Goal: Check status: Check status

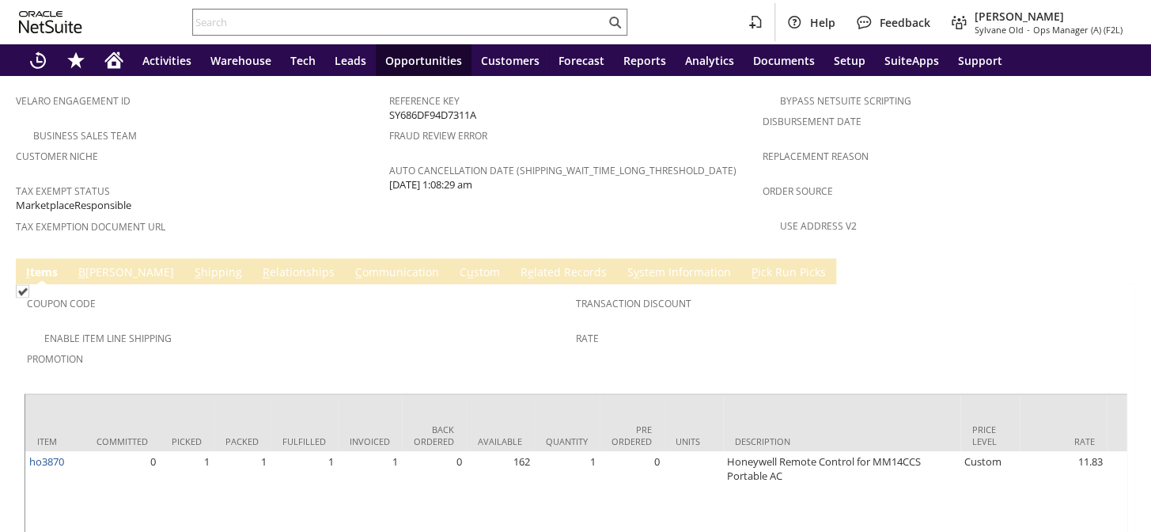
scroll to position [1067, 0]
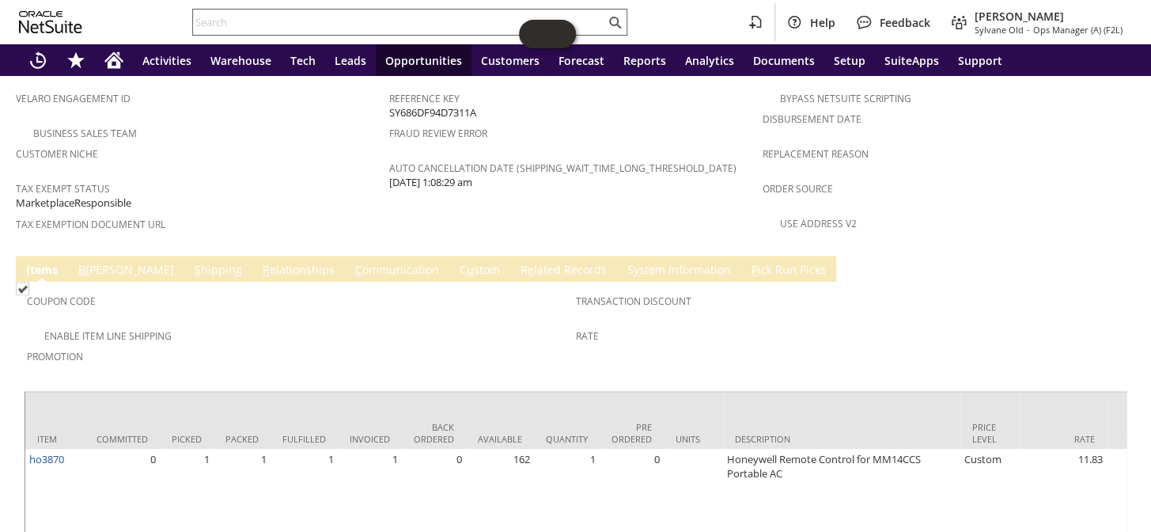
click at [293, 15] on input "text" at bounding box center [399, 22] width 412 height 19
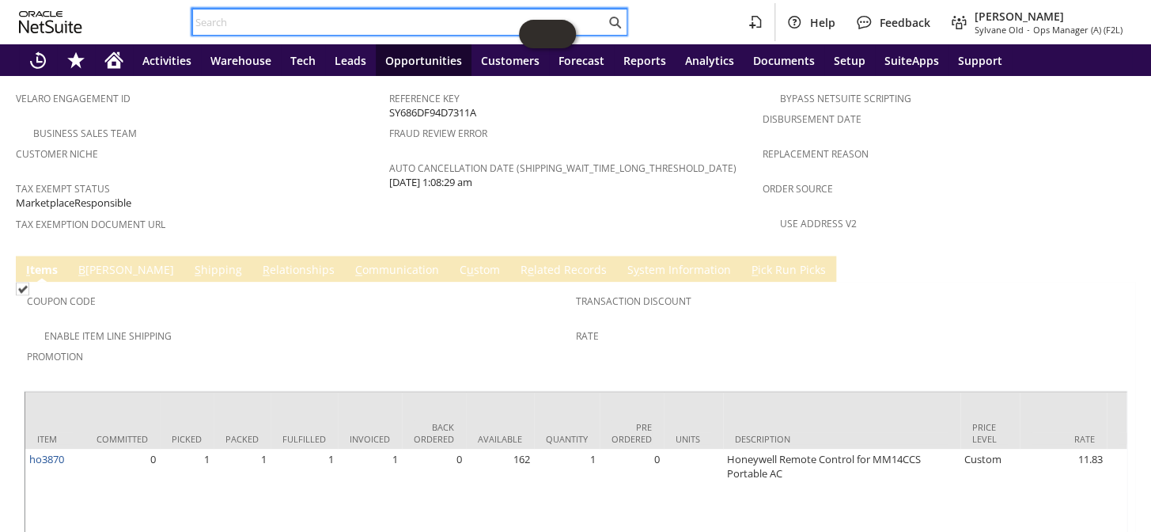
paste input "S1336077"
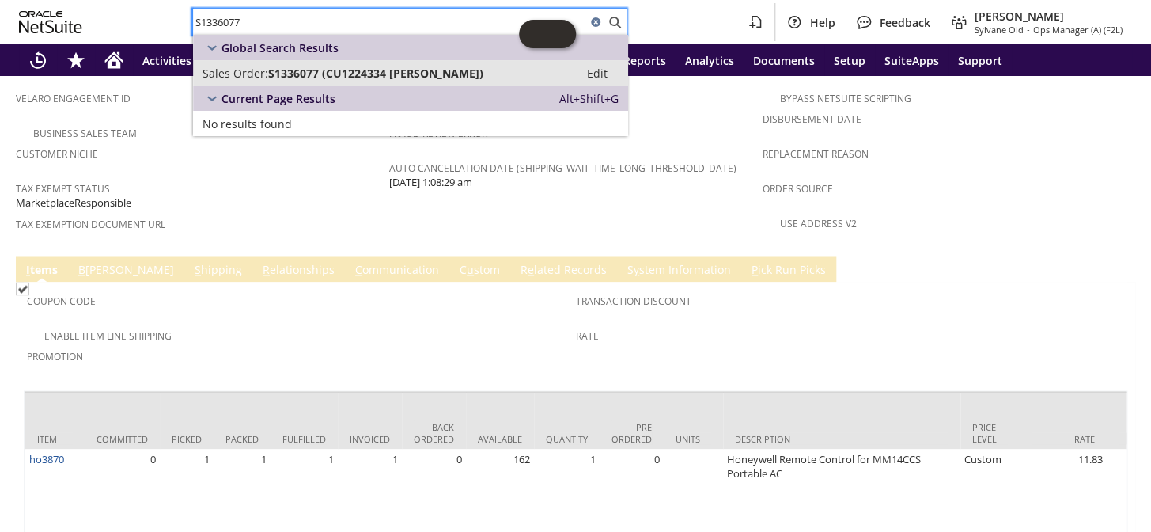
type input "S1336077"
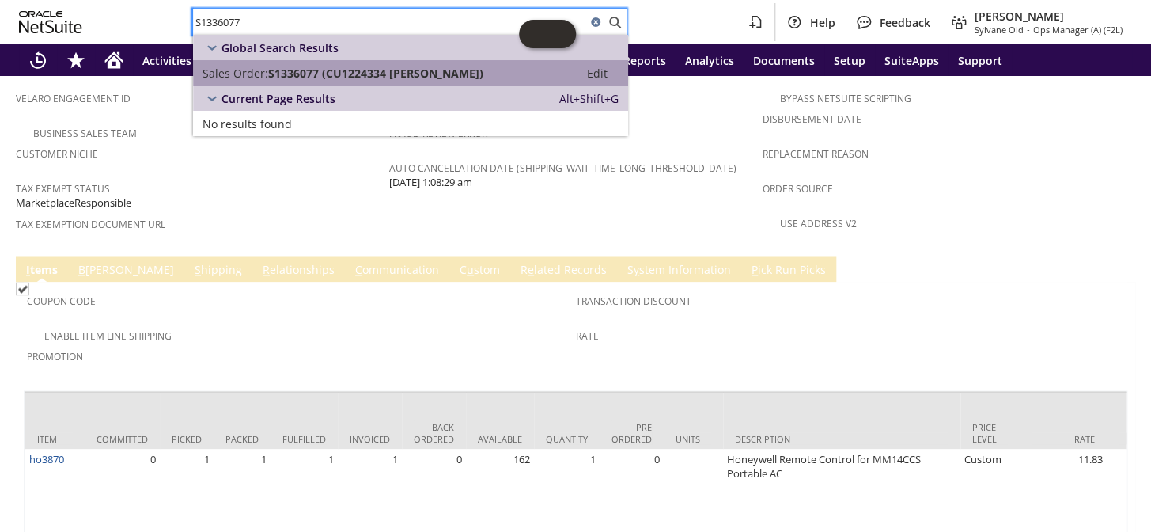
click at [358, 62] on link "Sales Order: S1336077 (CU1224334 [PERSON_NAME]) Edit" at bounding box center [410, 72] width 435 height 25
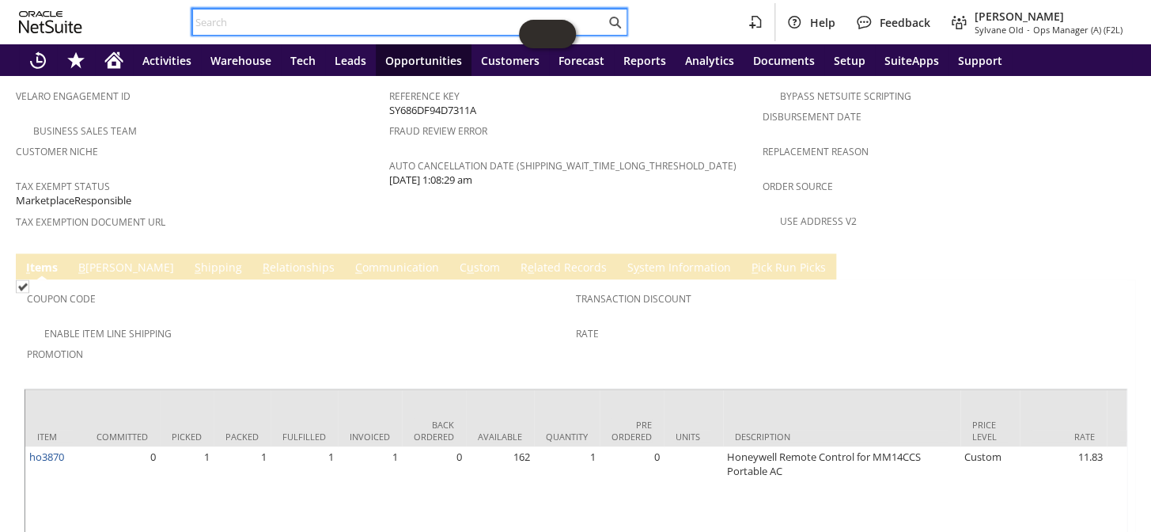
click at [284, 17] on input "text" at bounding box center [399, 22] width 412 height 19
paste input "S1336077"
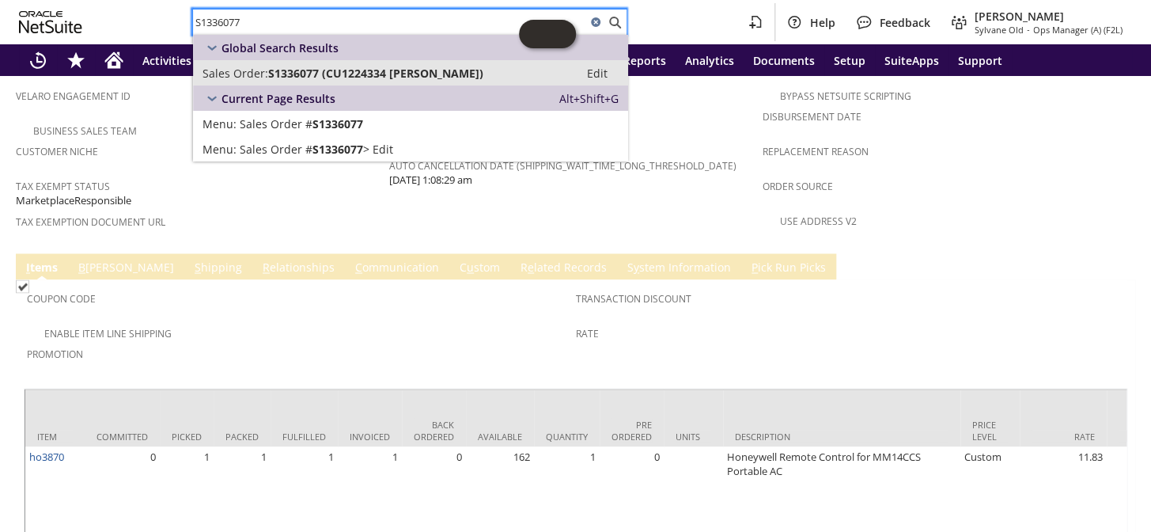
type input "S1336077"
click at [343, 70] on span "S1336077 (CU1224334 Darryl Martel)" at bounding box center [375, 73] width 215 height 15
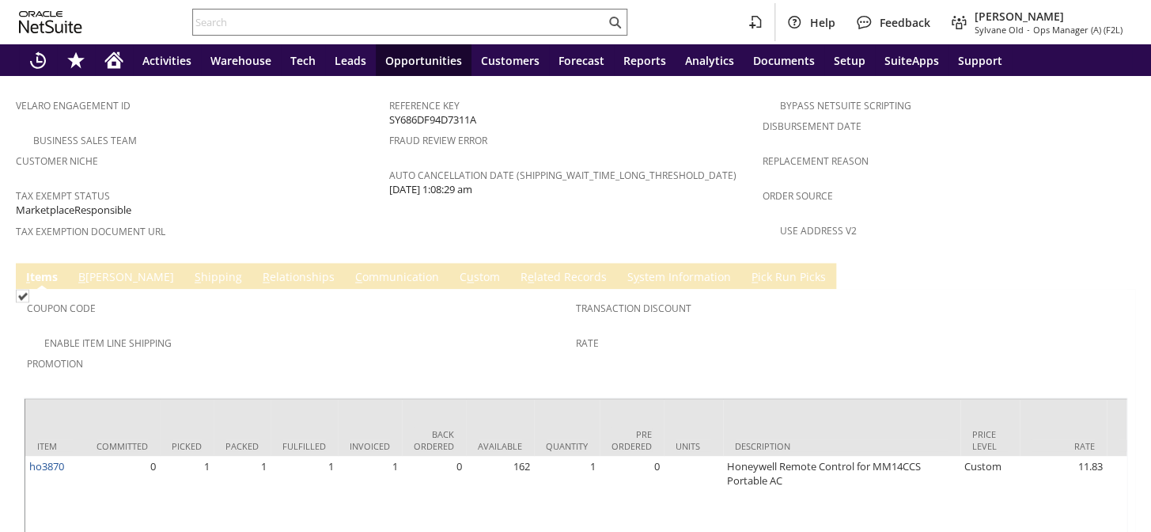
scroll to position [1069, 0]
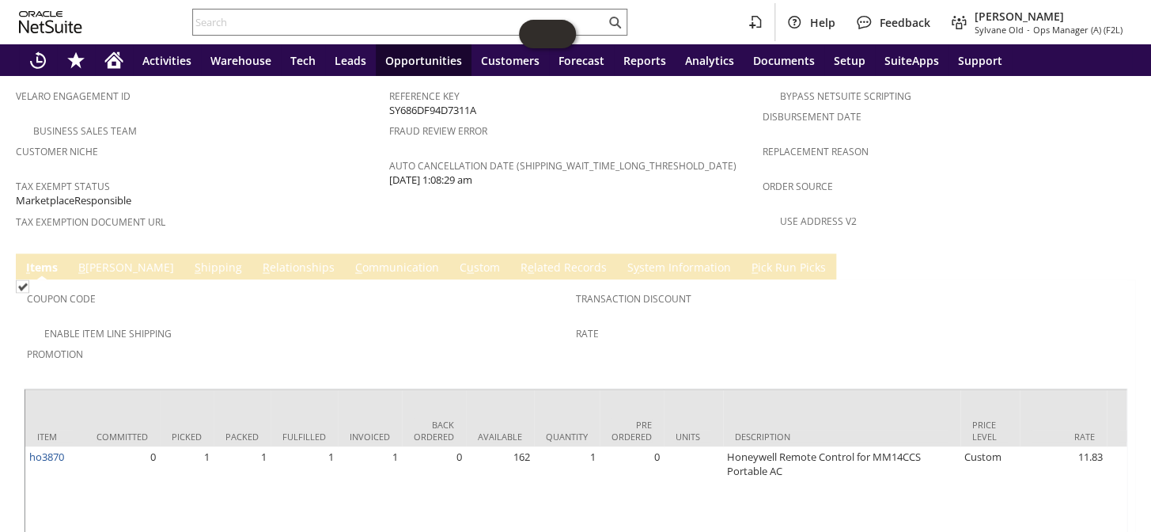
click at [195, 260] on span "S" at bounding box center [198, 267] width 6 height 15
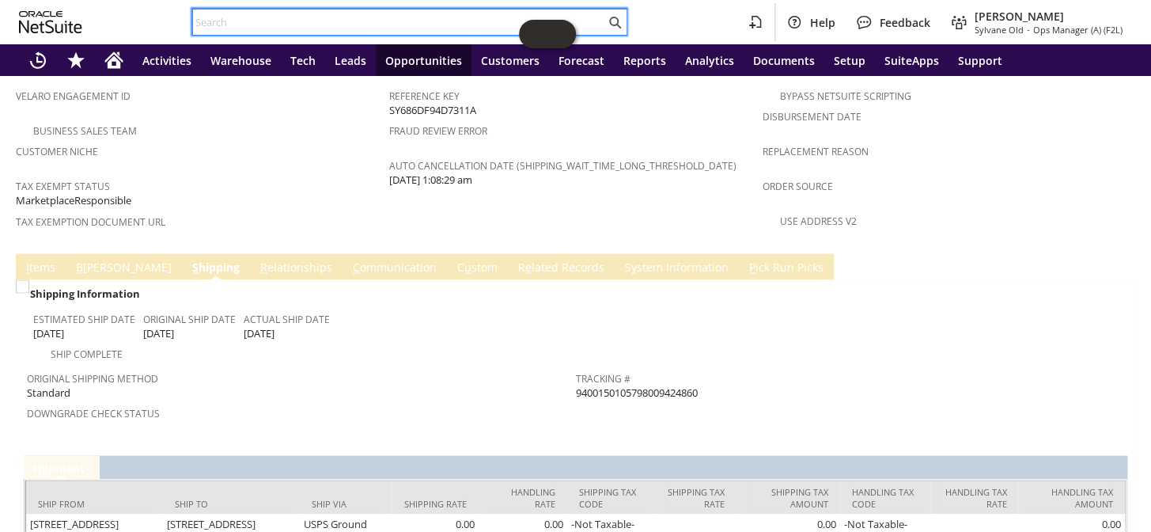
click at [329, 23] on input "text" at bounding box center [399, 22] width 412 height 19
paste input "S1340793"
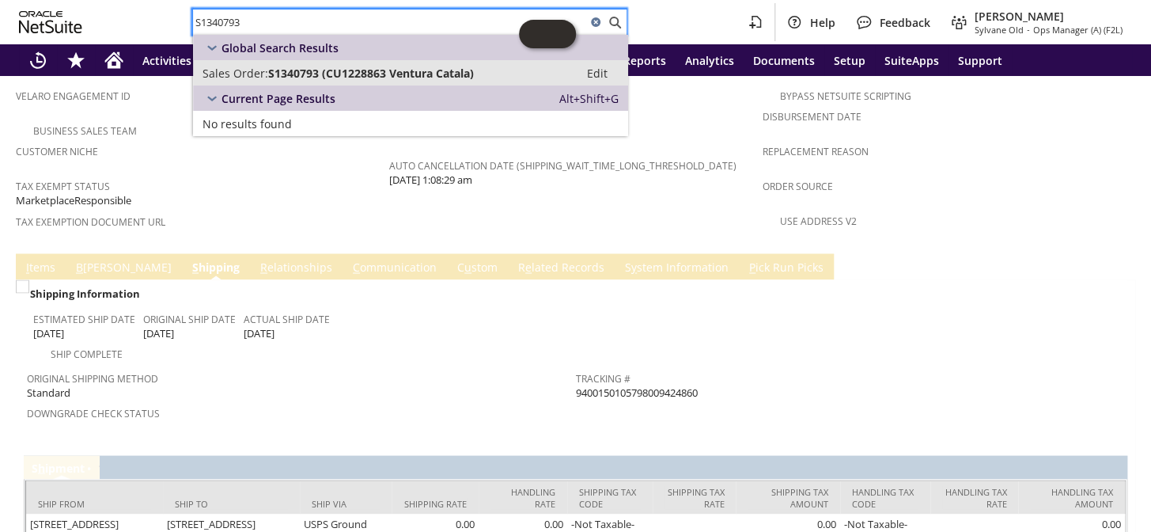
type input "S1340793"
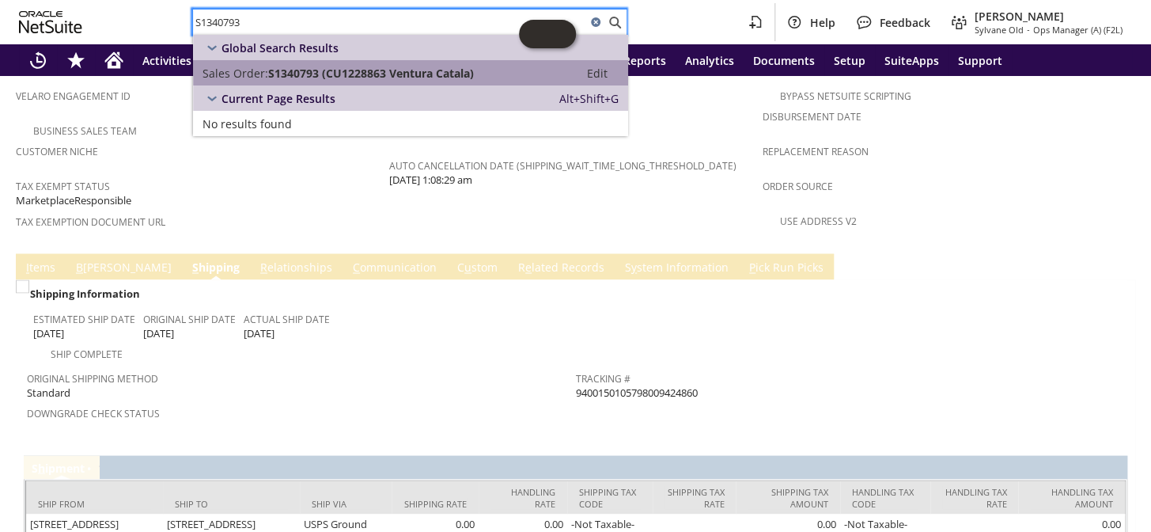
click at [332, 67] on span "S1340793 (CU1228863 Ventura Catala)" at bounding box center [371, 73] width 206 height 15
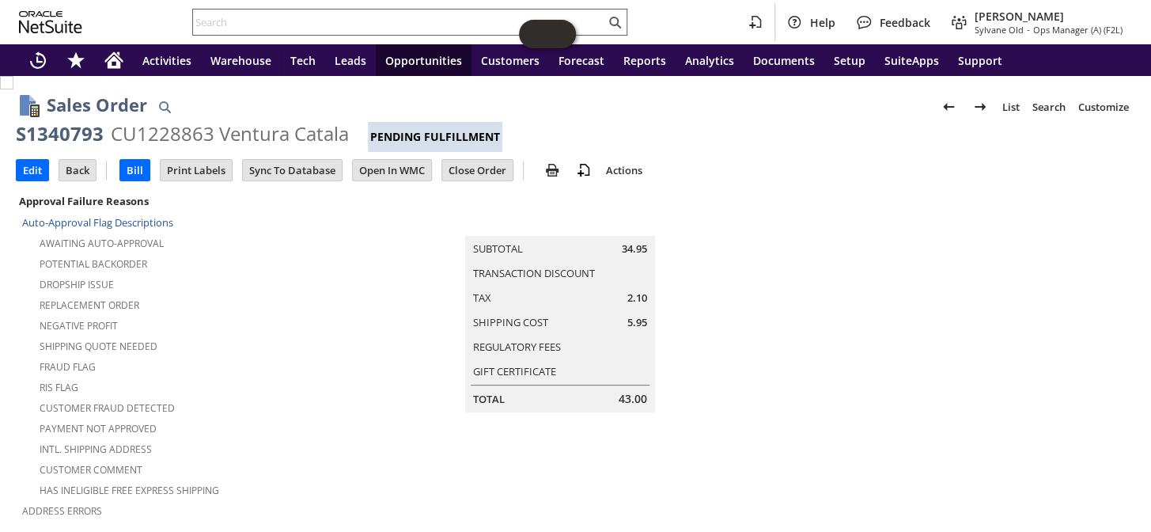
click at [271, 28] on input "text" at bounding box center [399, 22] width 412 height 19
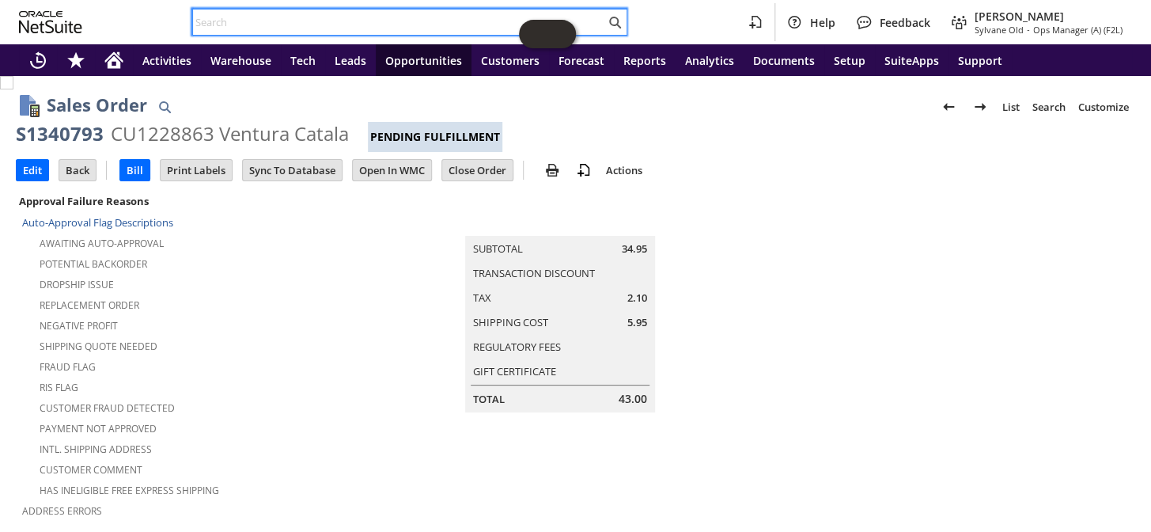
paste input "S1351505"
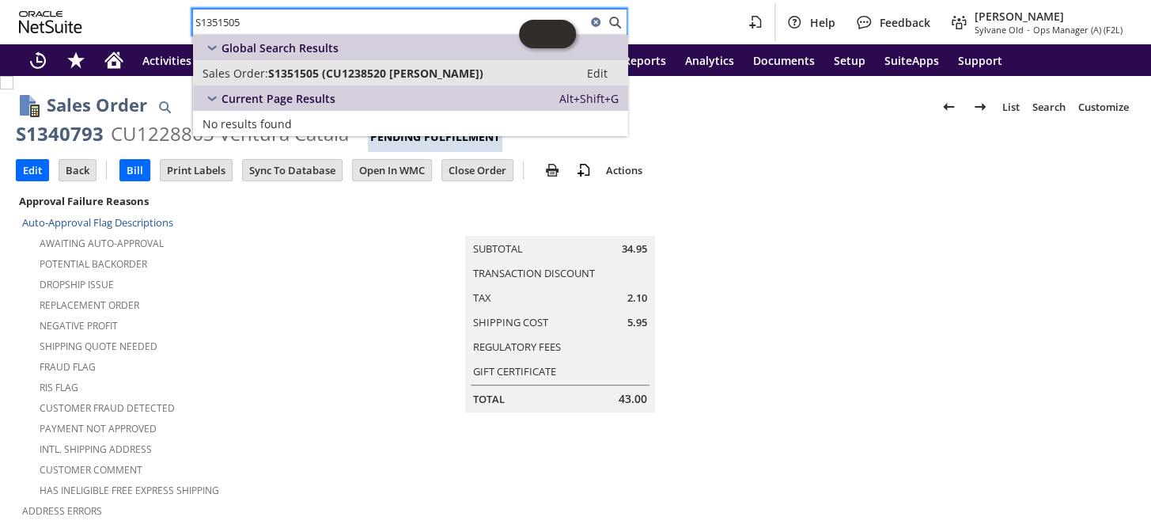
type input "S1351505"
click at [320, 71] on span "S1351505 (CU1238520 Jani Williamson)" at bounding box center [375, 73] width 215 height 15
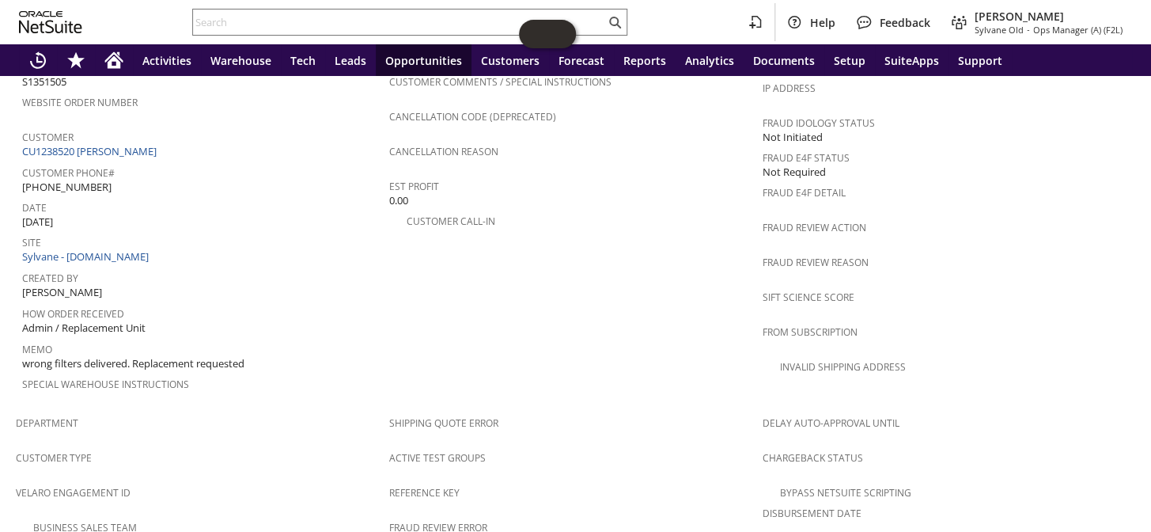
scroll to position [653, 0]
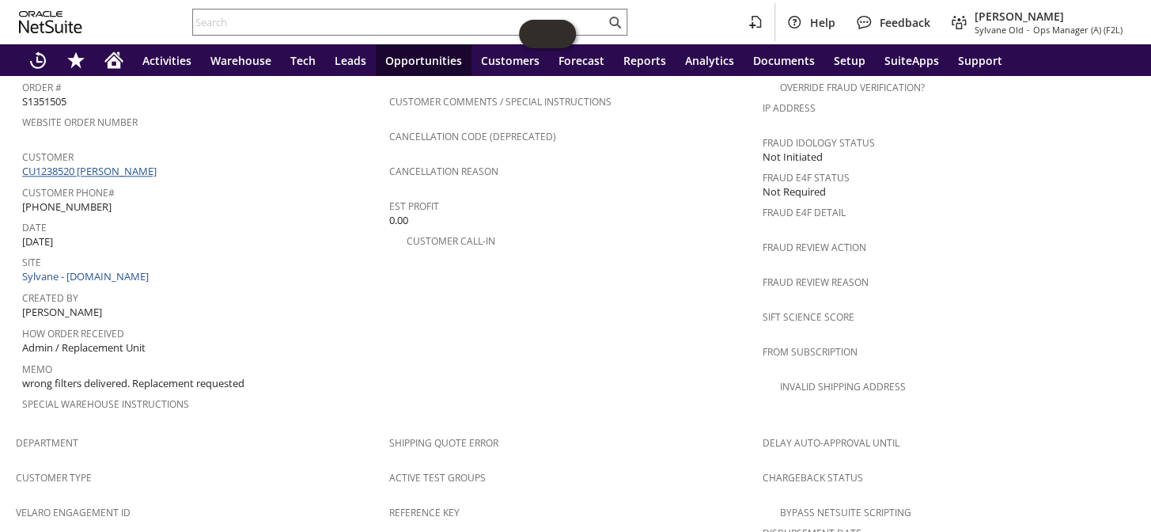
click at [105, 164] on link "CU1238520 [PERSON_NAME]" at bounding box center [91, 171] width 138 height 14
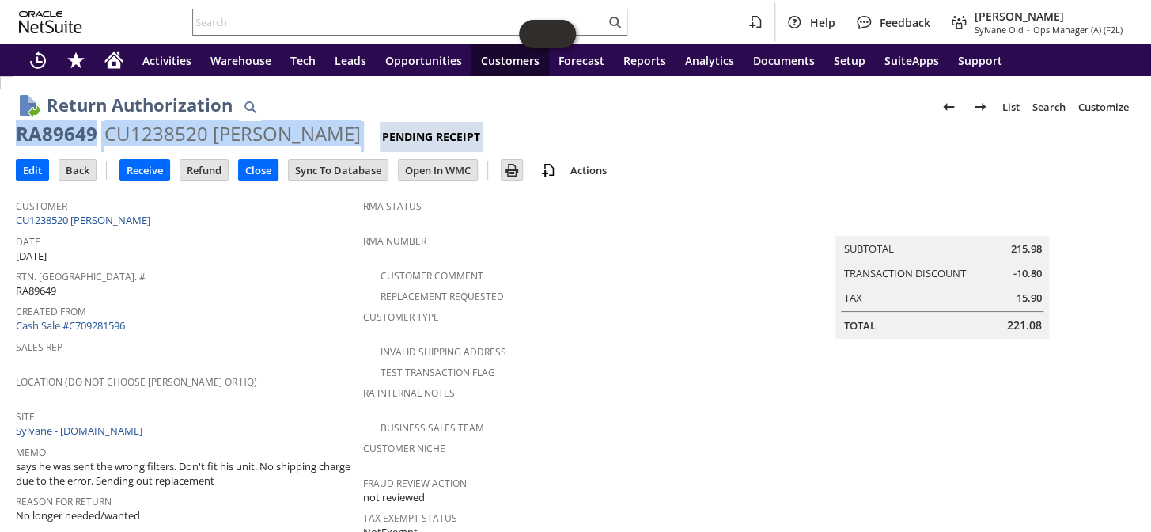
drag, startPoint x: 340, startPoint y: 131, endPoint x: 16, endPoint y: 125, distance: 324.5
click at [16, 125] on div "RA89649 CU1238520 Jani Williamson Pending Receipt" at bounding box center [576, 136] width 1120 height 31
copy div "RA89649 CU1238520 Jani Williamson"
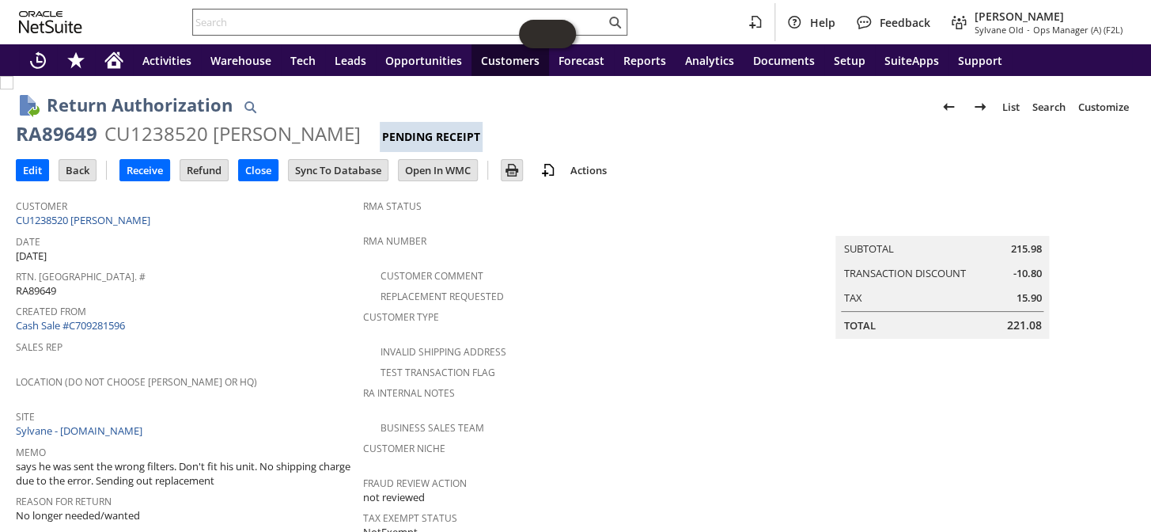
click at [299, 29] on input "text" at bounding box center [399, 22] width 412 height 19
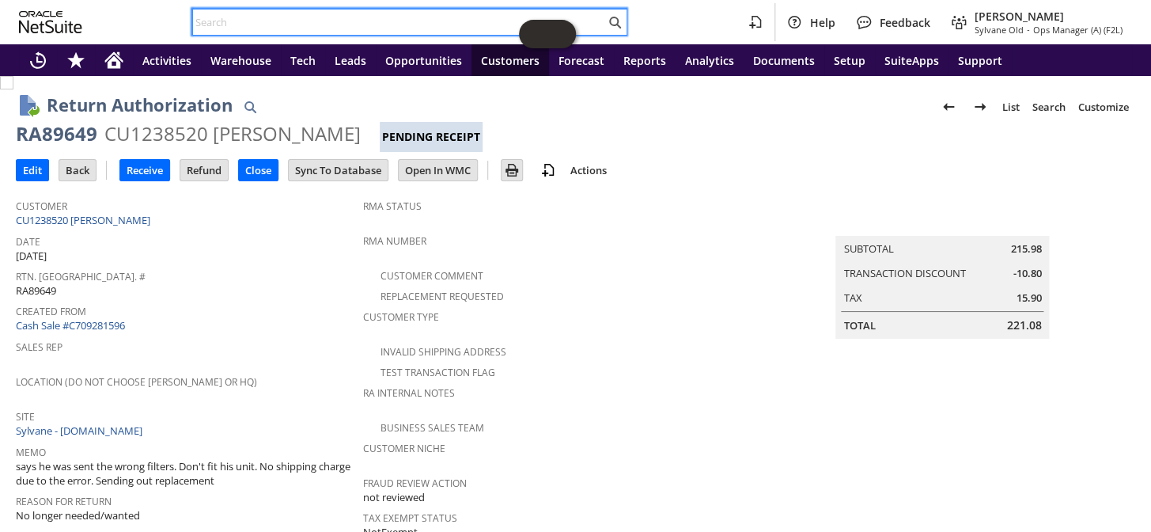
paste input "S1351428"
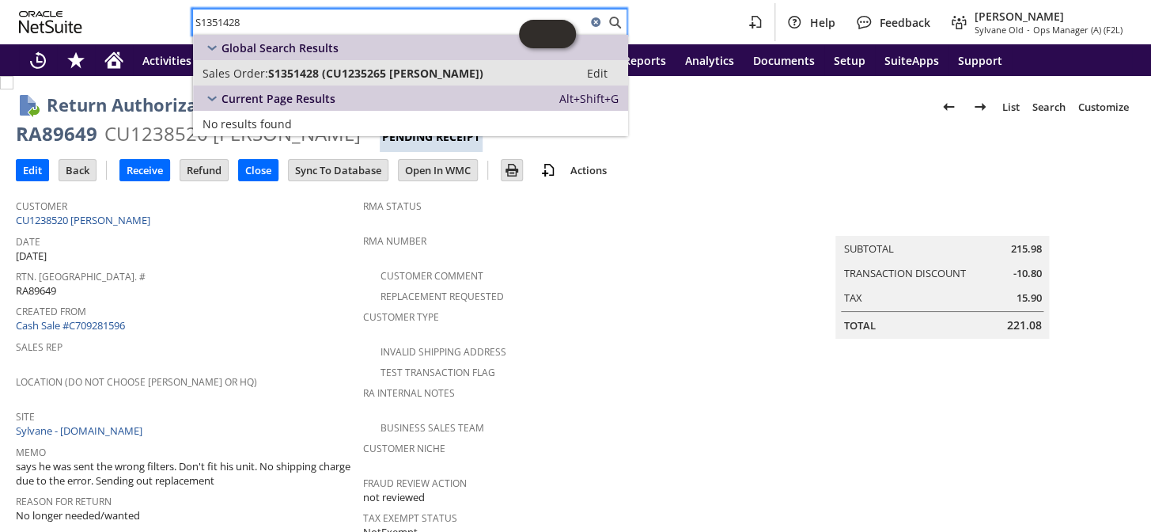
type input "S1351428"
click at [343, 70] on span "S1351428 (CU1235265 [PERSON_NAME])" at bounding box center [375, 73] width 215 height 15
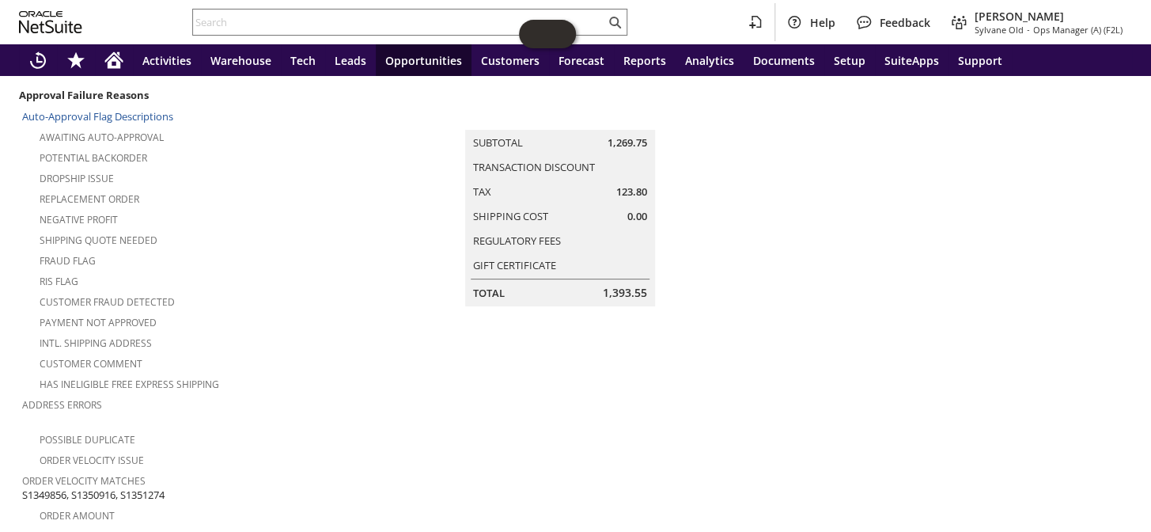
scroll to position [50, 0]
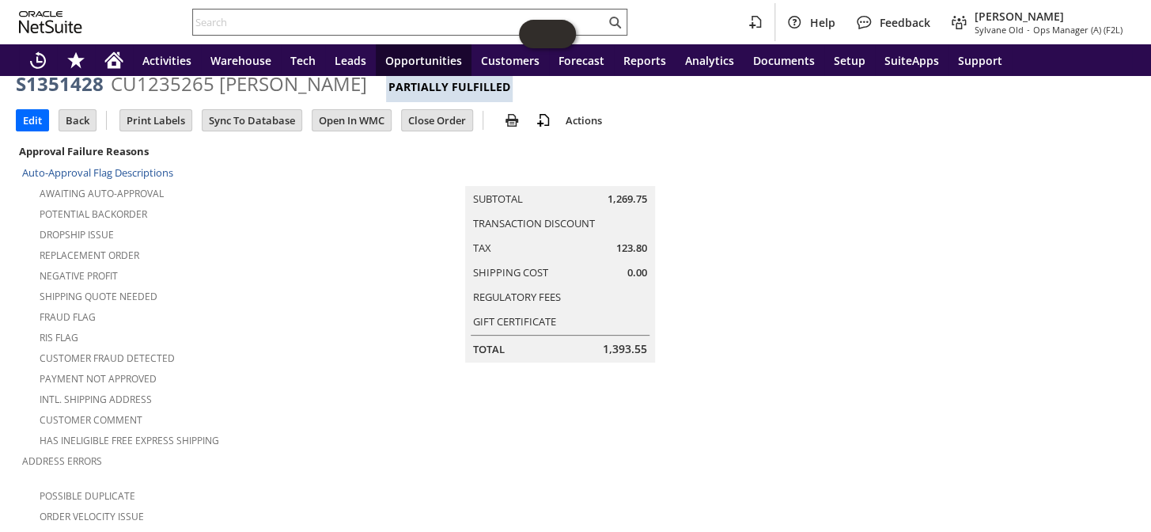
click at [327, 27] on input "text" at bounding box center [399, 22] width 412 height 19
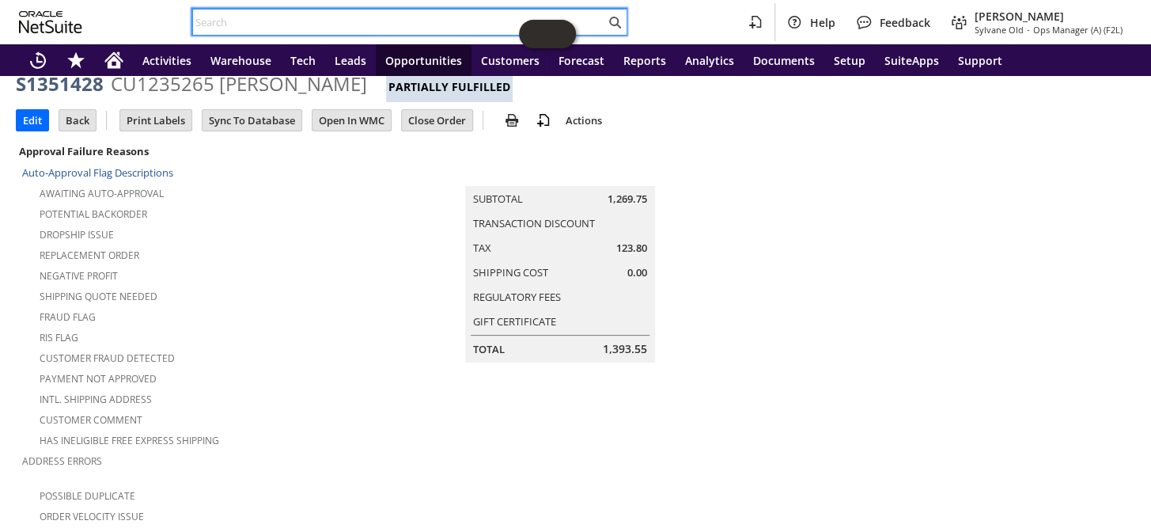
paste input "S1340793"
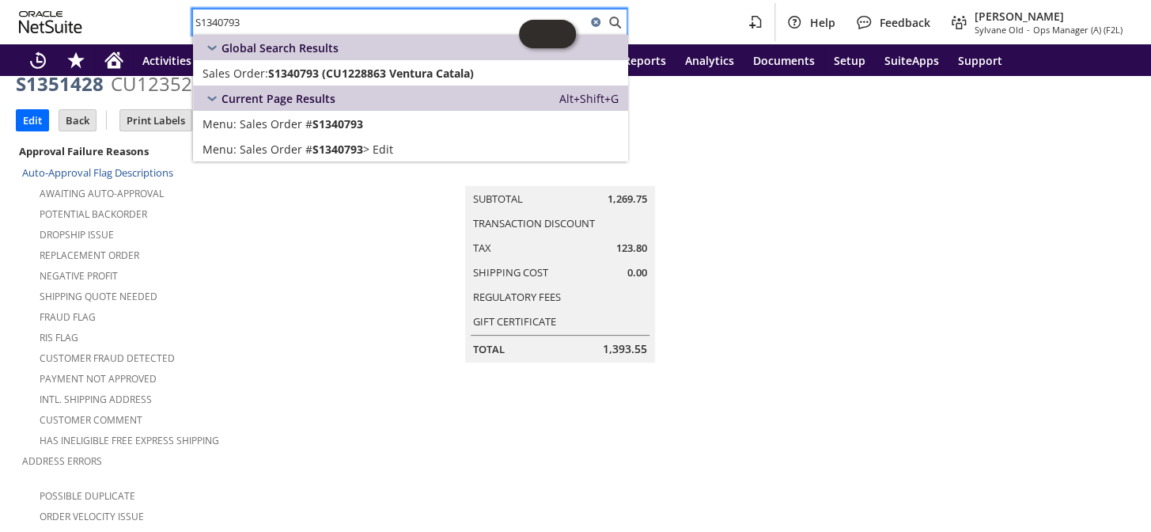
type input "S1340793"
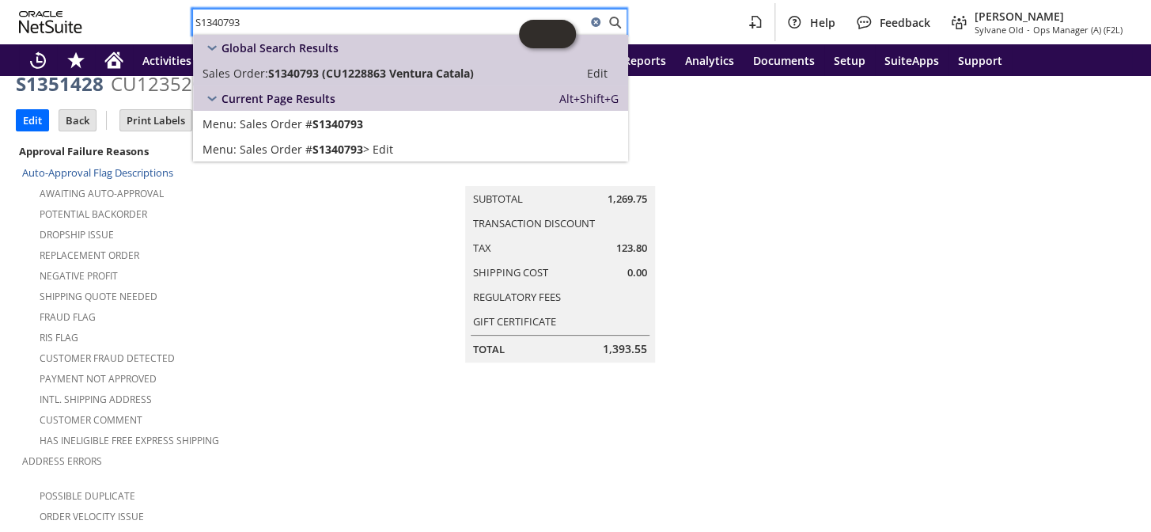
click at [302, 62] on link "Sales Order: S1340793 (CU1228863 Ventura Catala) Edit" at bounding box center [410, 72] width 435 height 25
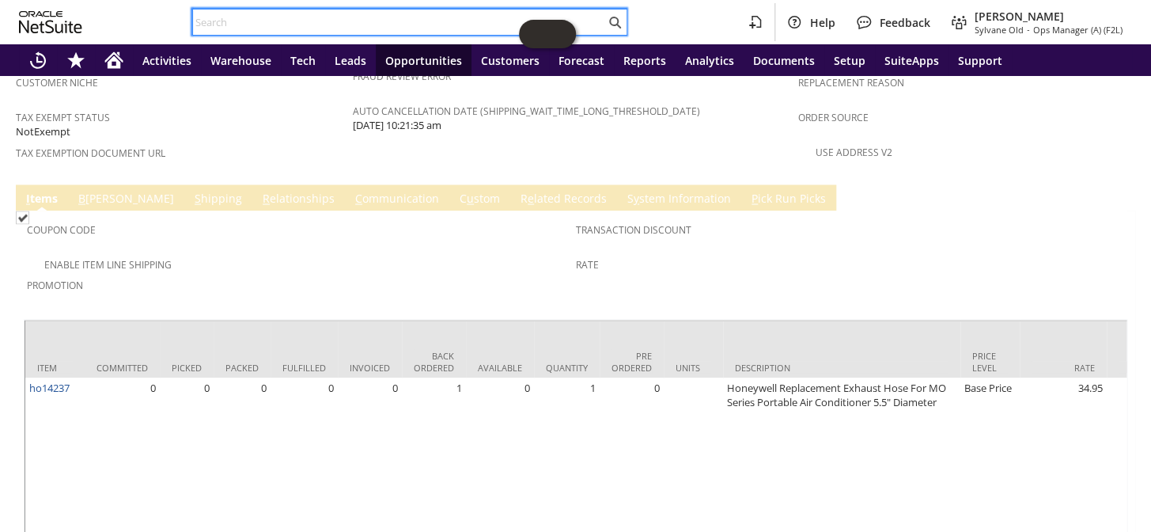
click at [339, 26] on input "text" at bounding box center [399, 22] width 412 height 19
paste input "S1351428"
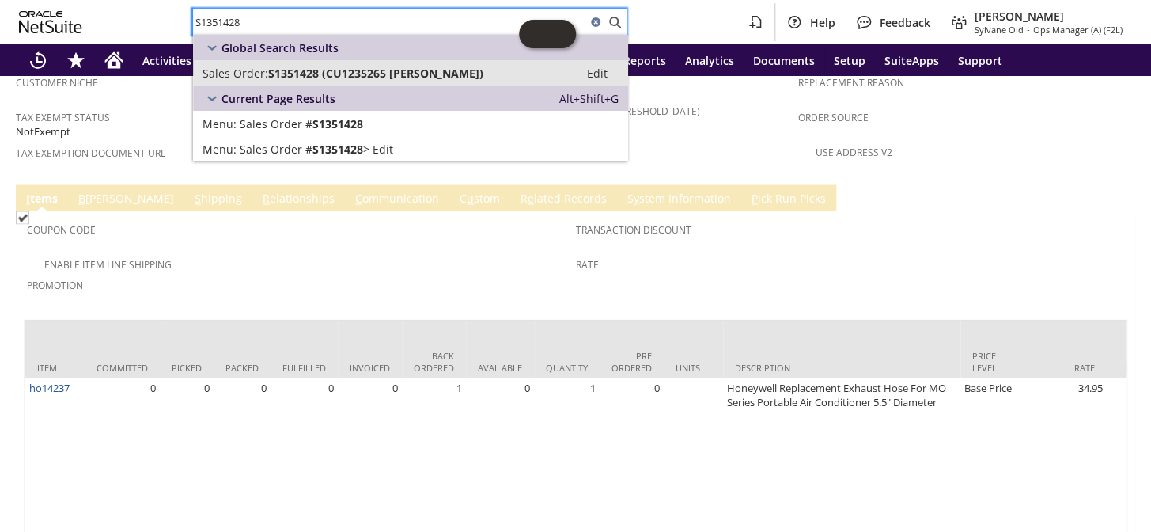
type input "S1351428"
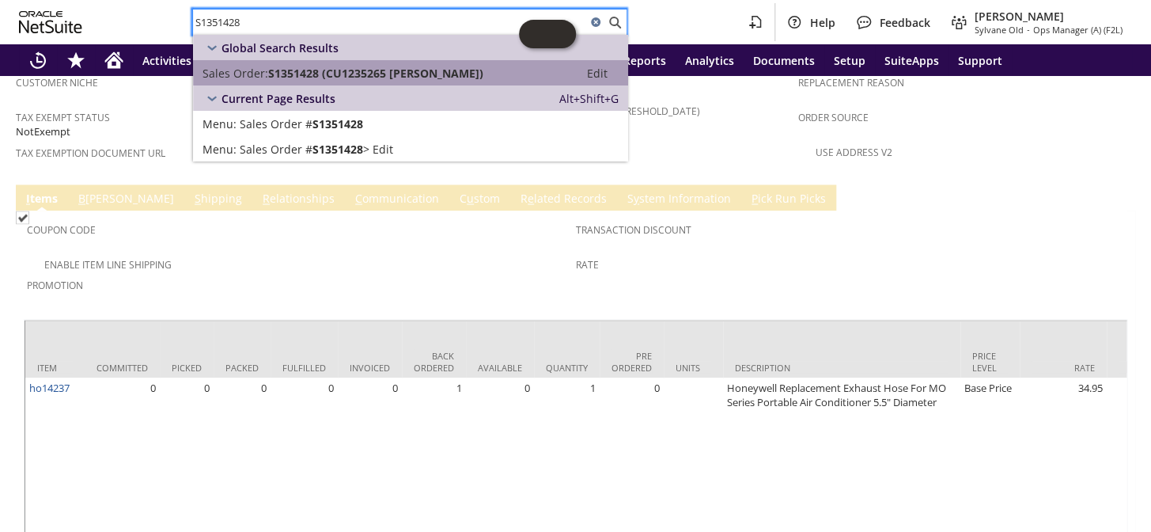
click at [346, 66] on span "S1351428 (CU1235265 Shawn Lipinski)" at bounding box center [375, 73] width 215 height 15
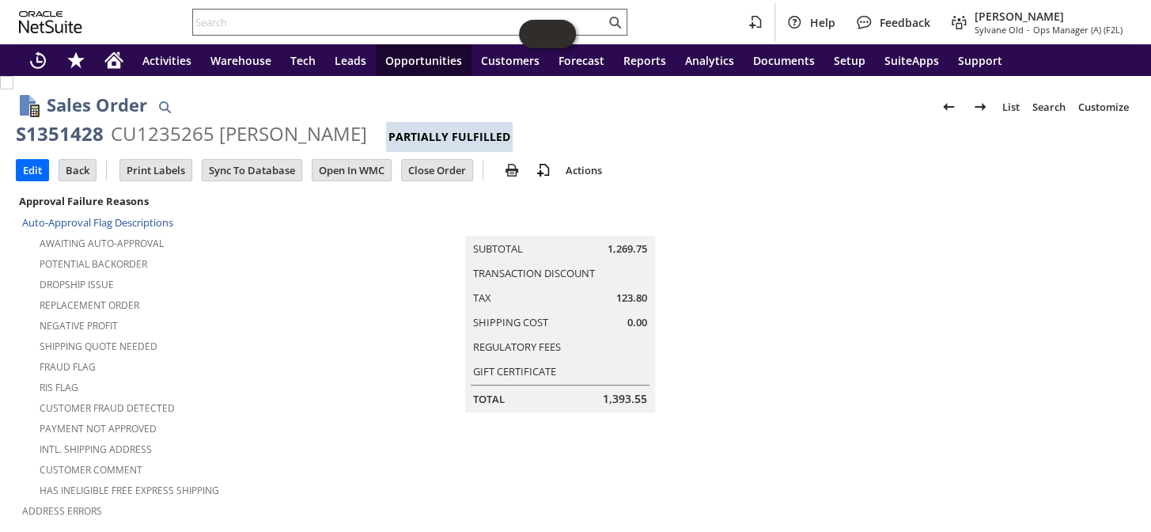
click at [306, 21] on input "text" at bounding box center [399, 22] width 412 height 19
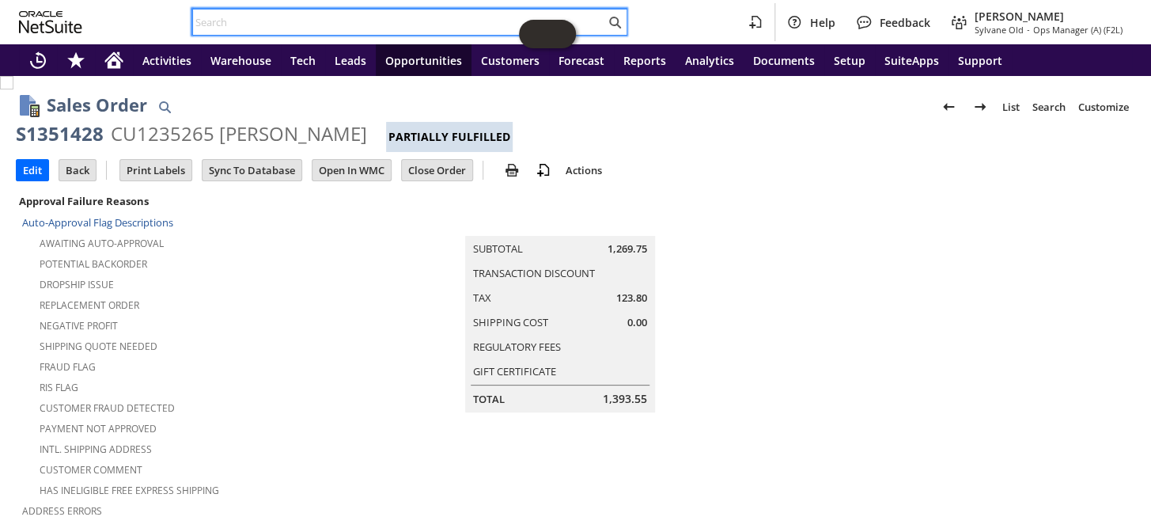
paste input "S1348907"
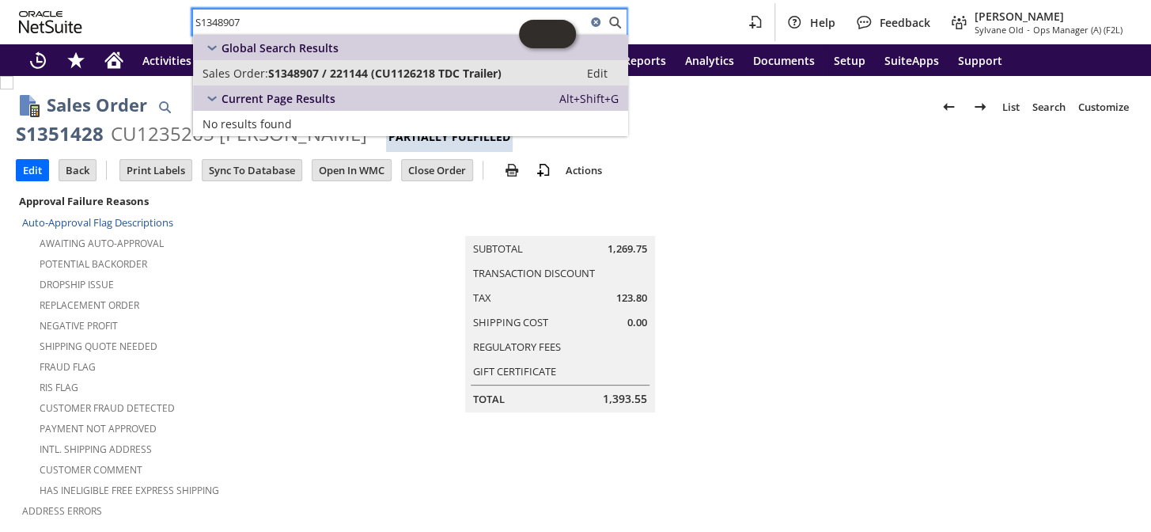
type input "S1348907"
click at [328, 69] on span "S1348907 / 221144 (CU1126218 TDC Trailer)" at bounding box center [384, 73] width 233 height 15
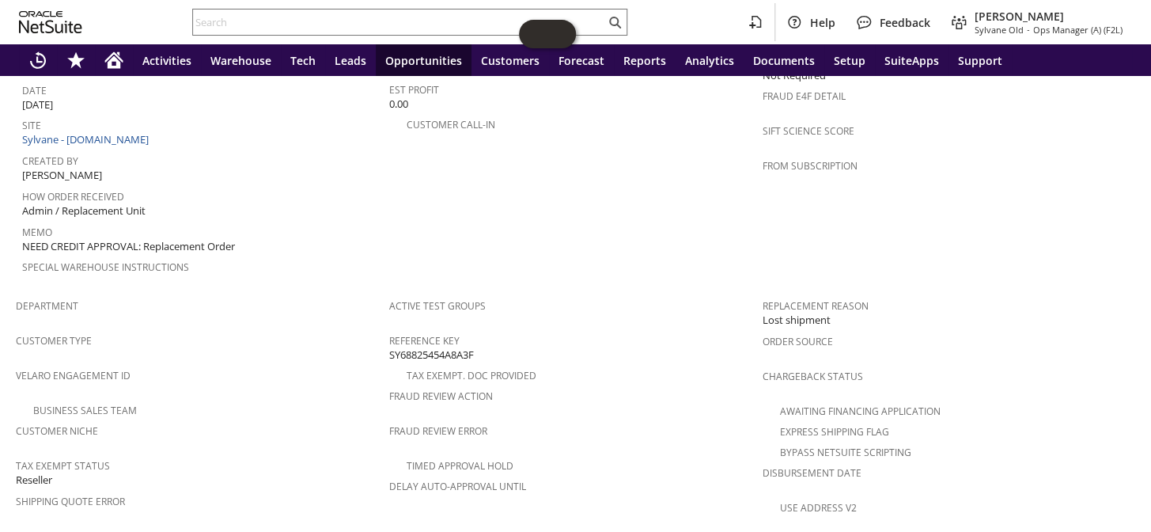
scroll to position [1125, 0]
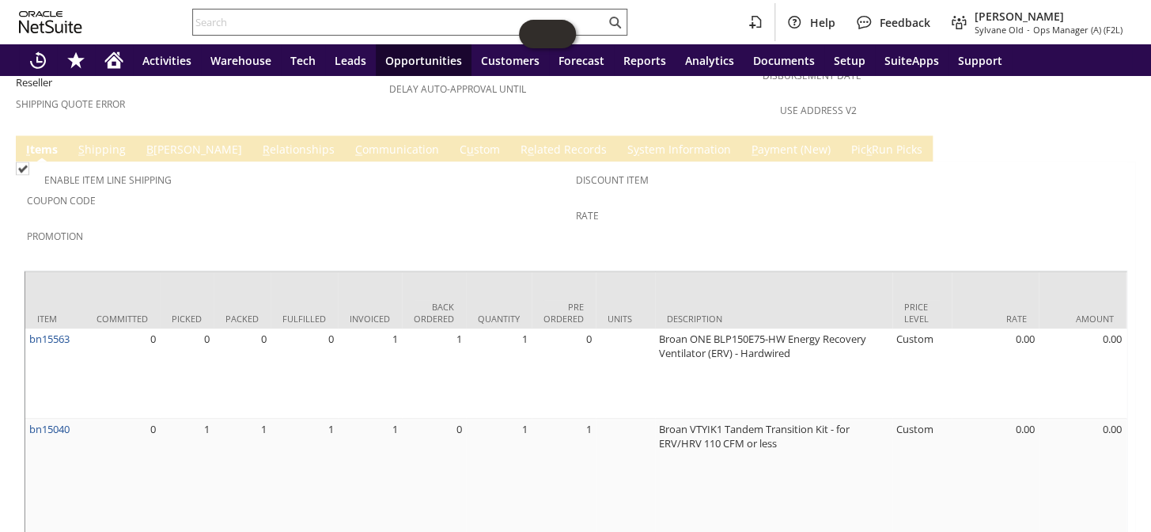
click at [297, 17] on input "text" at bounding box center [399, 22] width 412 height 19
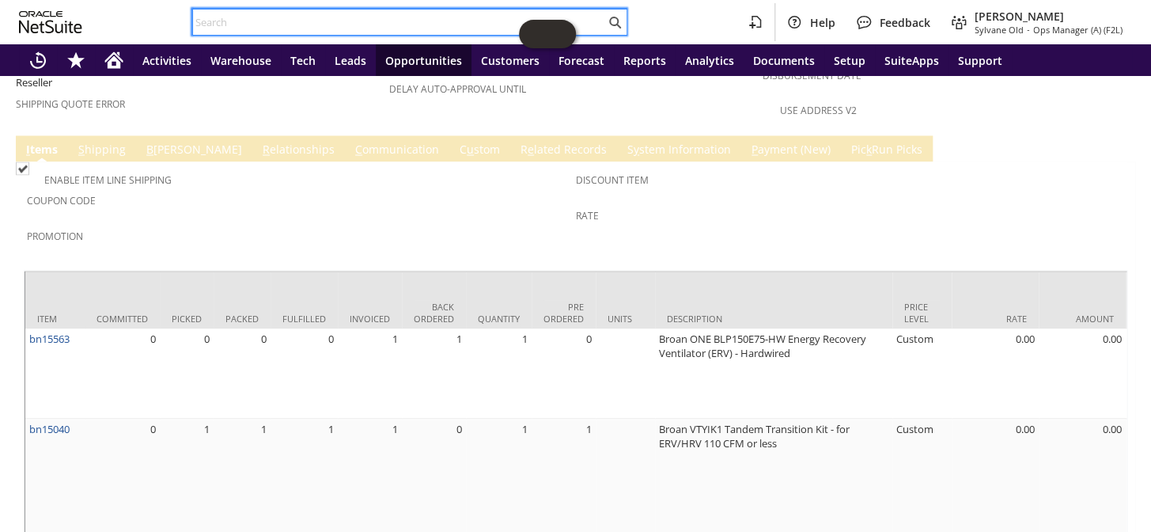
paste input "S1342332"
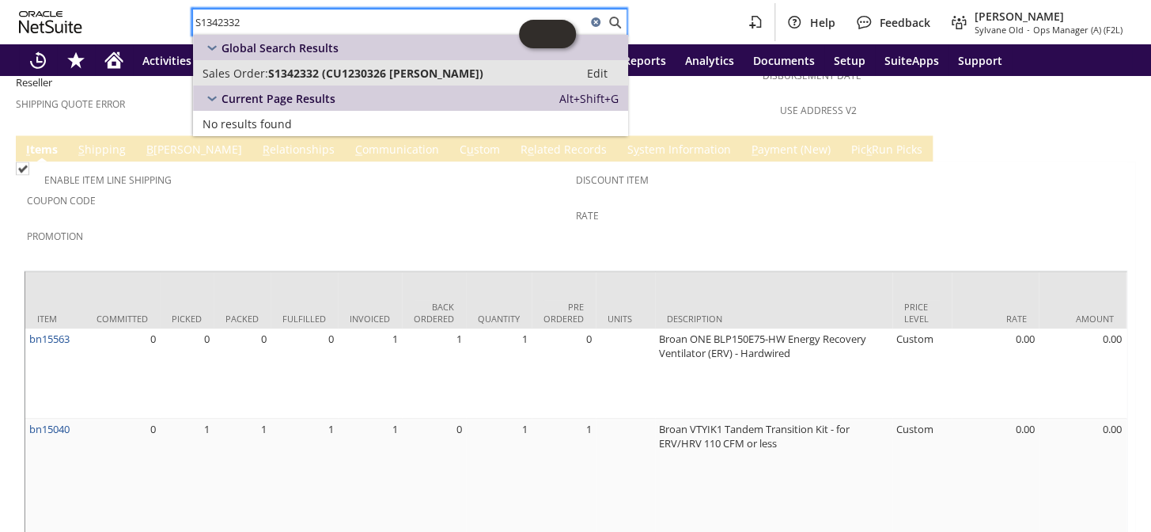
type input "S1342332"
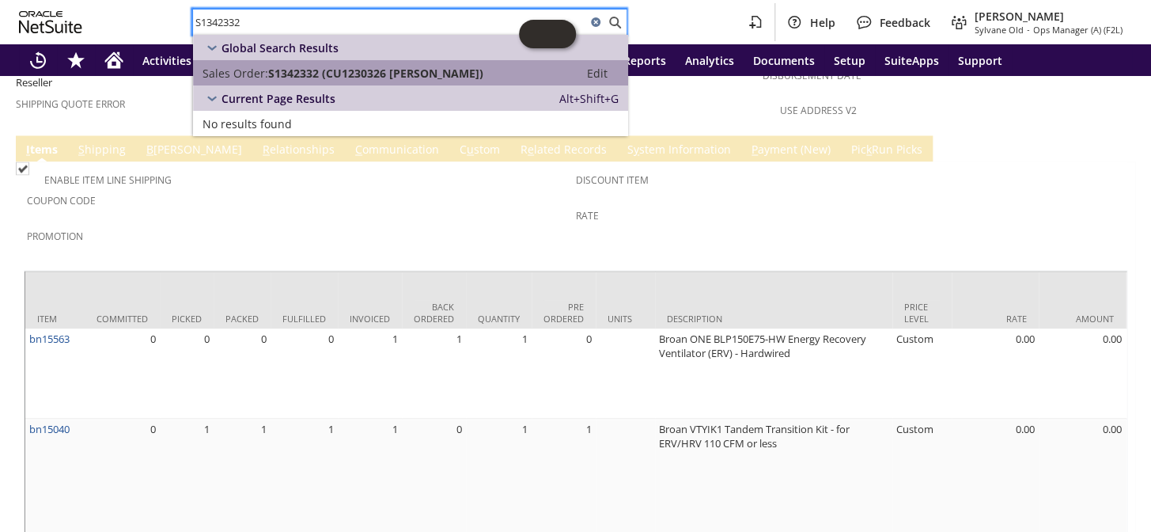
click at [336, 60] on link "Sales Order: S1342332 (CU1230326 Flora Kelleher) Edit" at bounding box center [410, 72] width 435 height 25
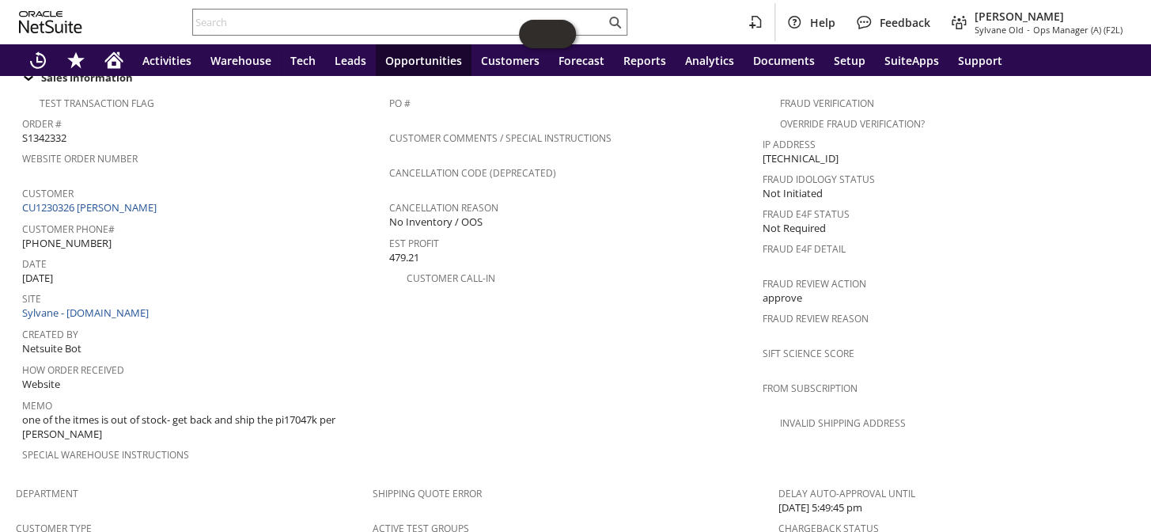
scroll to position [619, 0]
click at [116, 198] on link "CU1230326 [PERSON_NAME]" at bounding box center [91, 205] width 138 height 14
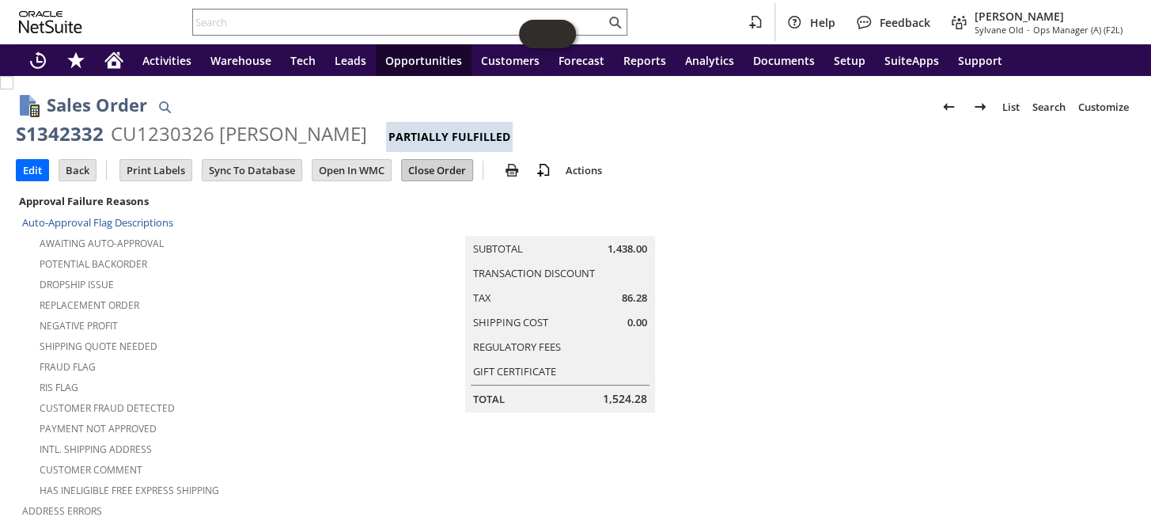
click at [446, 171] on input "Close Order" at bounding box center [437, 170] width 70 height 21
click at [446, 173] on input "Close Order" at bounding box center [437, 170] width 70 height 21
click at [299, 36] on div "Help Feedback Coby Miller Sylvane Old - Ops Manager (A) (F2L)" at bounding box center [575, 22] width 1151 height 44
click at [291, 22] on input "text" at bounding box center [399, 22] width 412 height 19
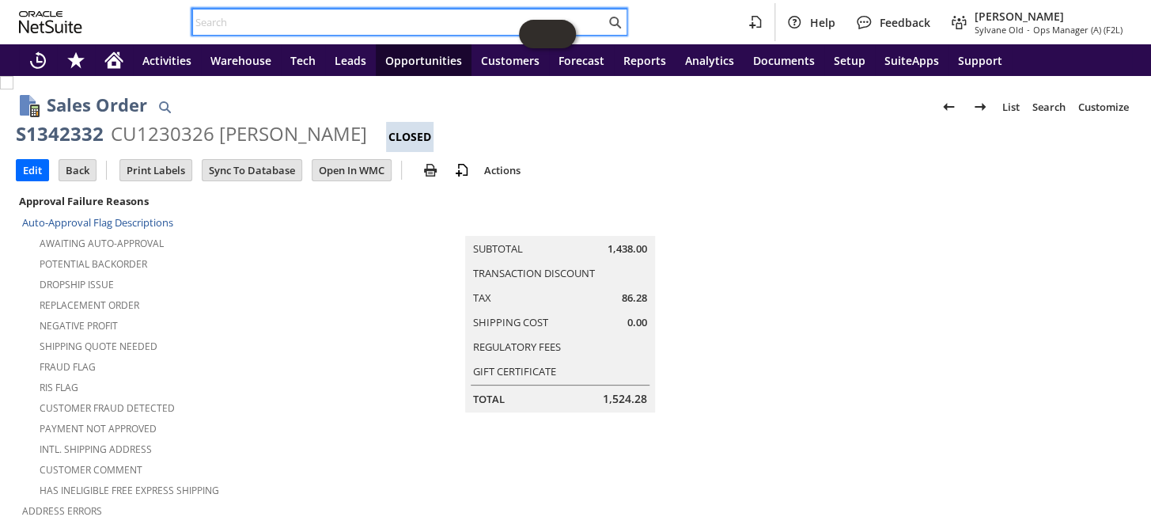
paste input "S1346738"
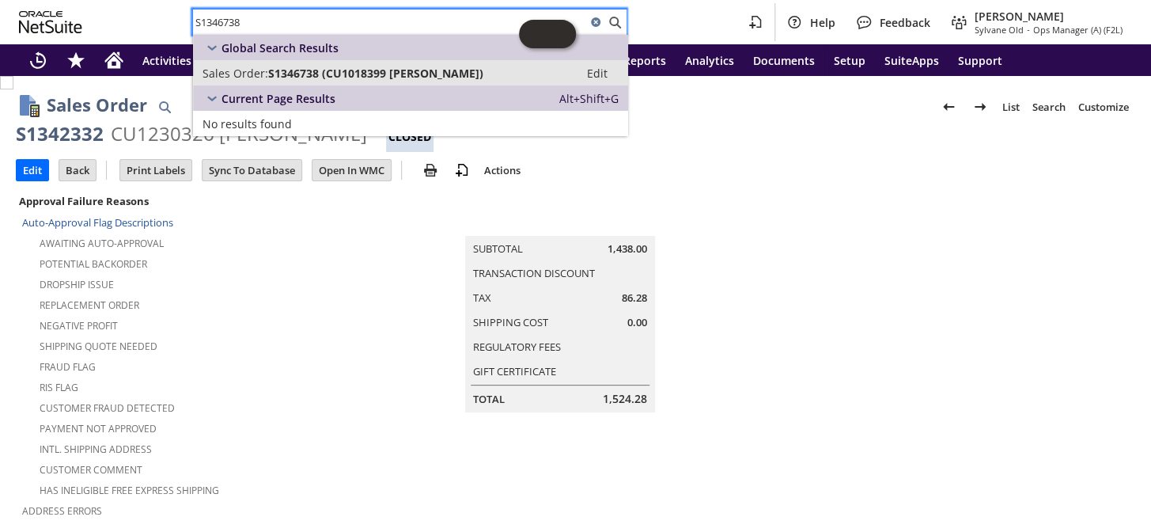
type input "S1346738"
click at [332, 75] on span "S1346738 (CU1018399 John R Batson)" at bounding box center [375, 73] width 215 height 15
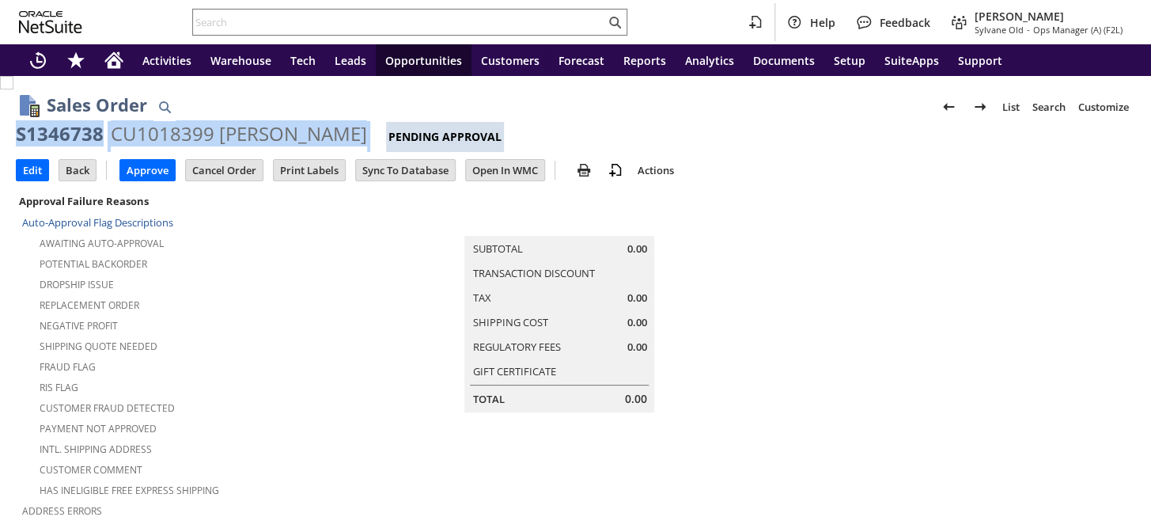
click at [20, 135] on div "S1346738 CU1018399 John R Batson Pending Approval" at bounding box center [576, 136] width 1120 height 31
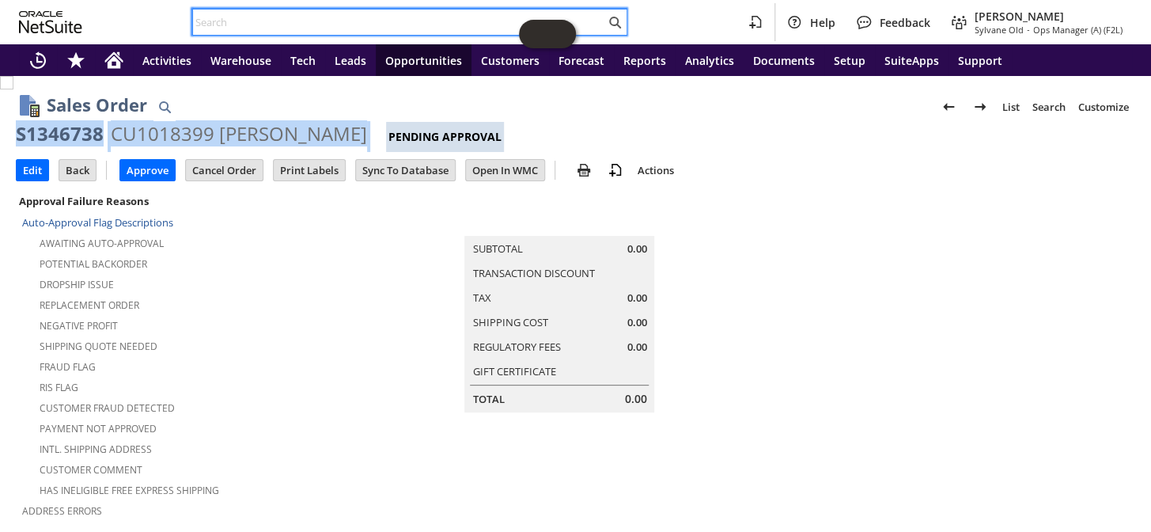
click at [343, 25] on input "text" at bounding box center [399, 22] width 412 height 19
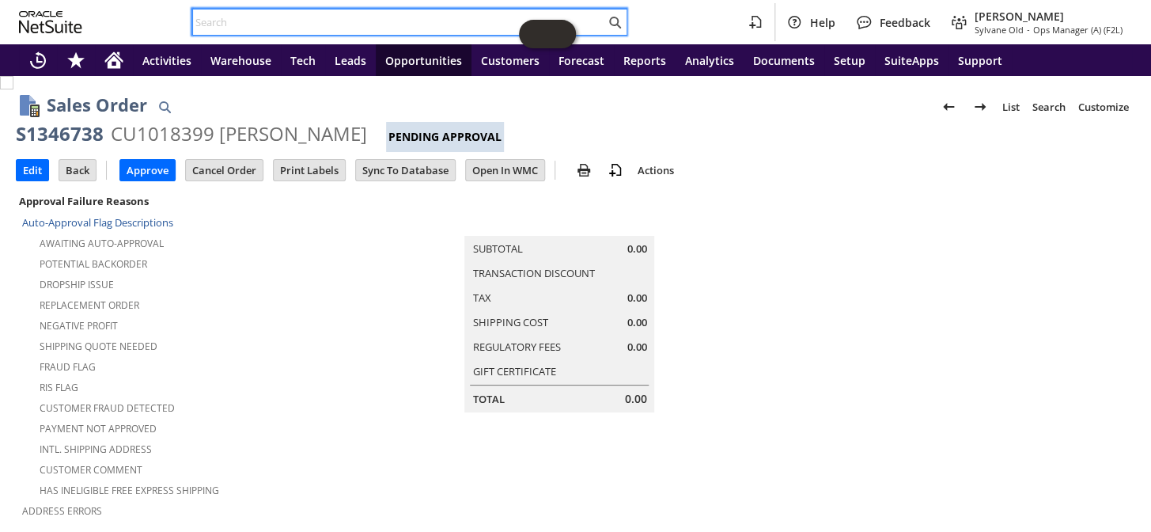
paste input "S1340793"
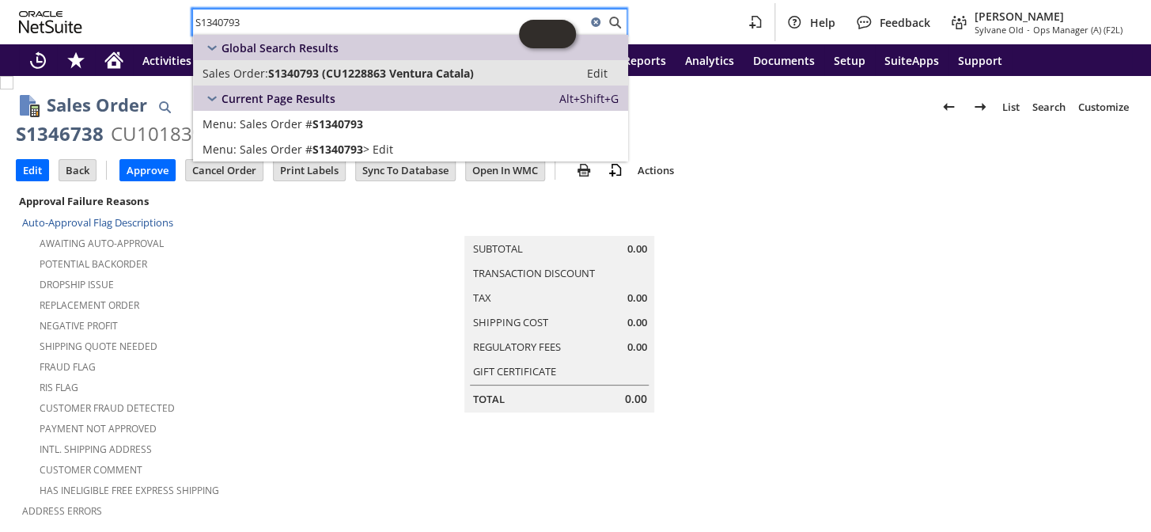
type input "S1340793"
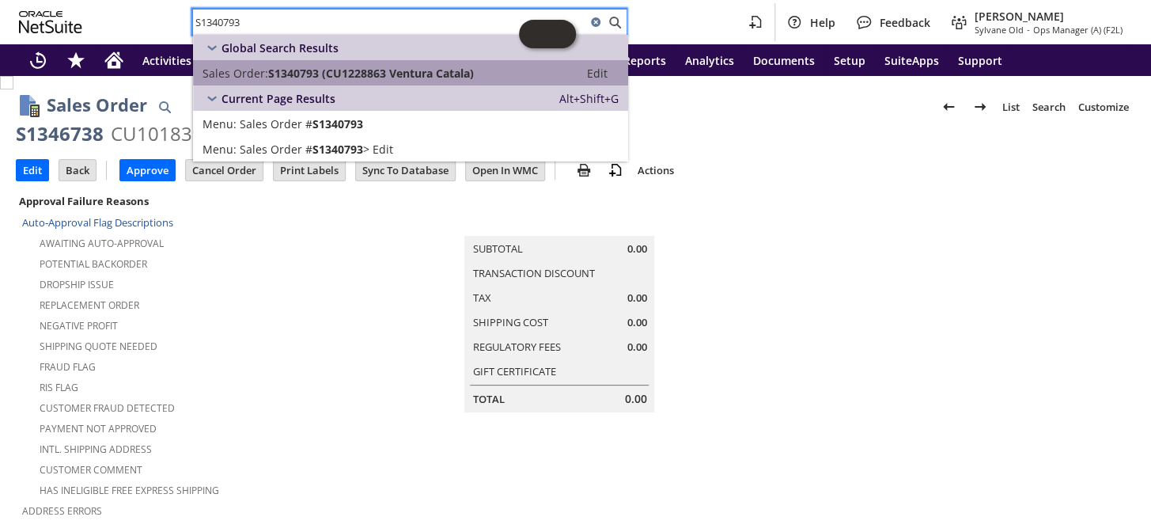
click at [359, 63] on link "Sales Order: S1340793 (CU1228863 Ventura Catala) Edit" at bounding box center [410, 72] width 435 height 25
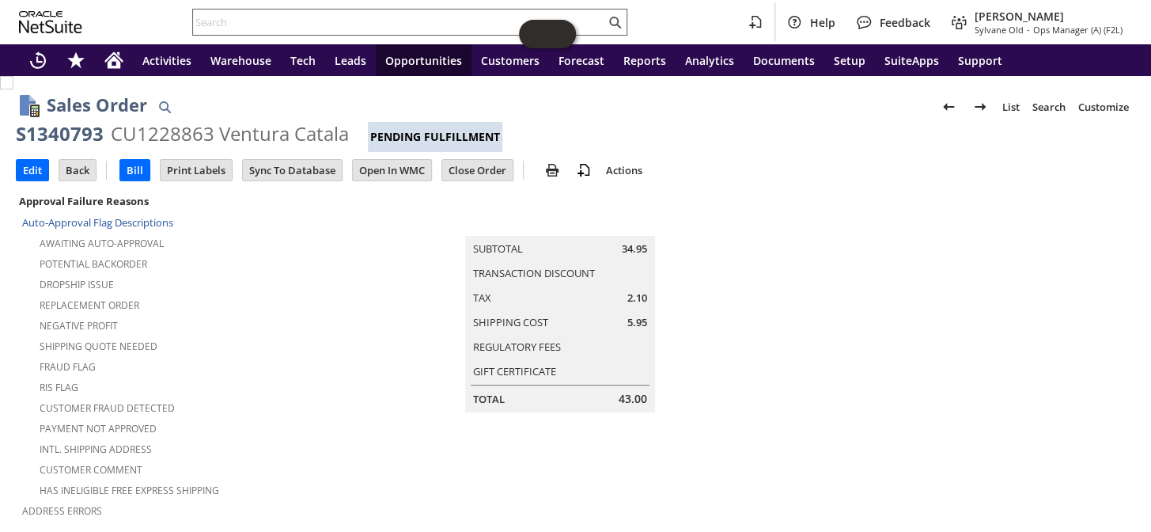
click at [269, 18] on input "text" at bounding box center [399, 22] width 412 height 19
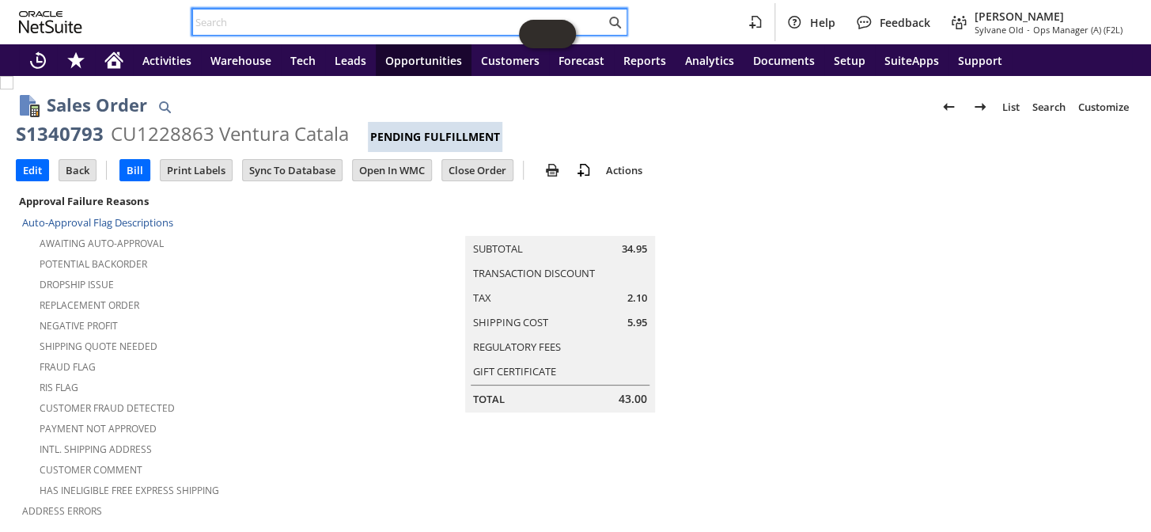
paste input "S1336097"
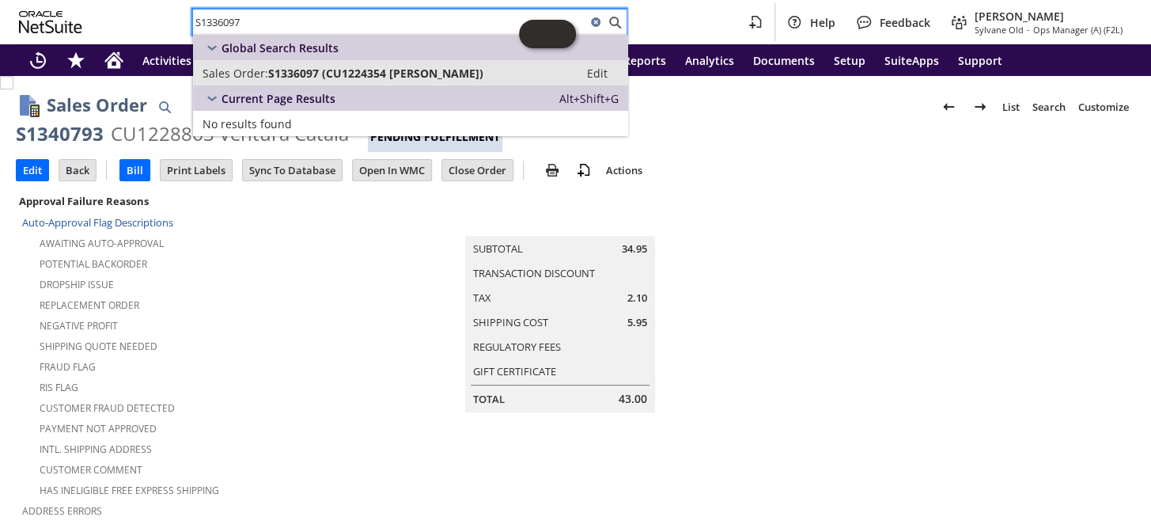
type input "S1336097"
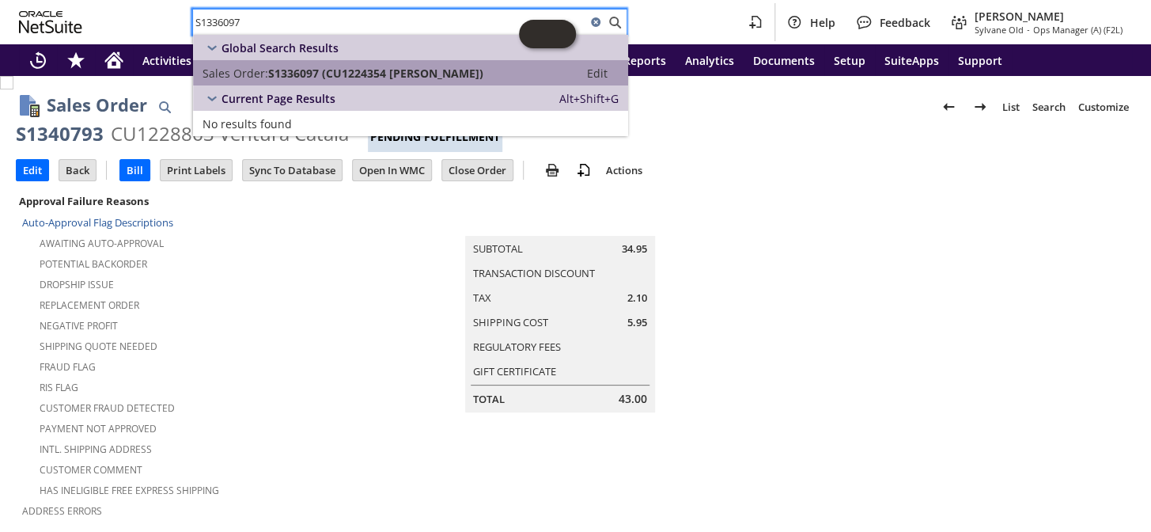
click at [324, 70] on span "S1336097 (CU1224354 Nancy Davenport)" at bounding box center [375, 73] width 215 height 15
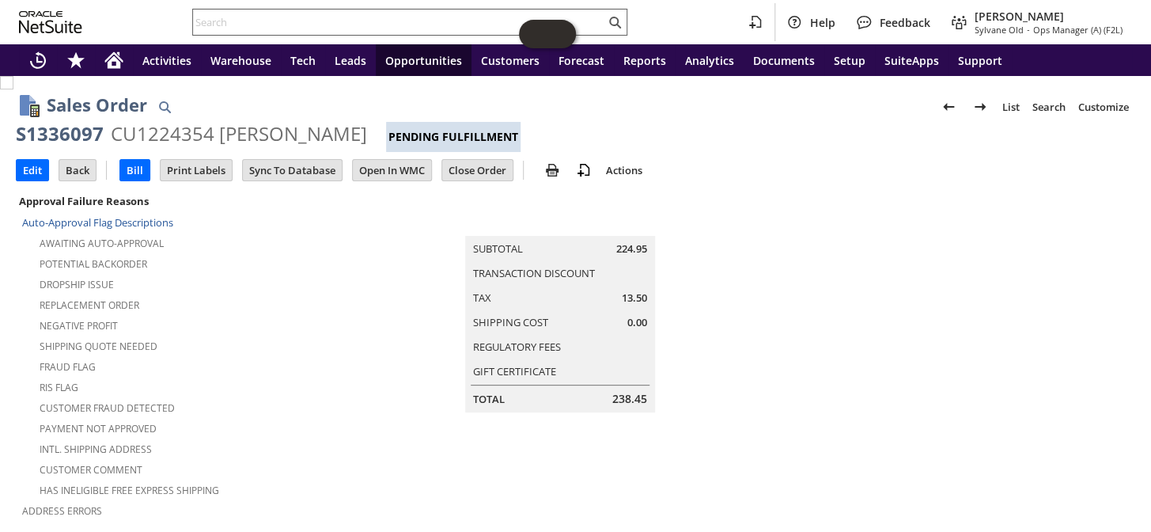
click at [325, 29] on input "text" at bounding box center [399, 22] width 412 height 19
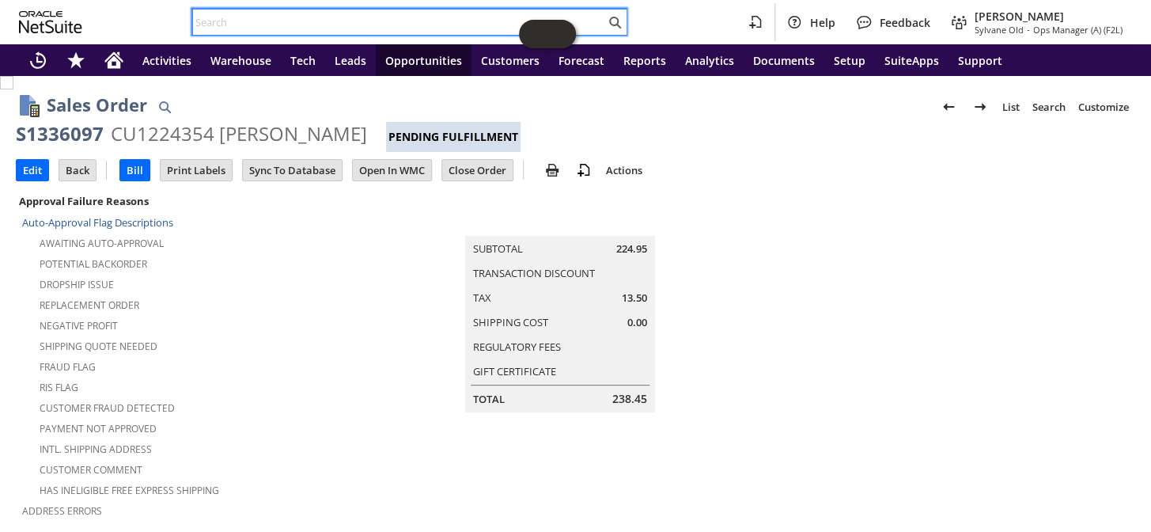
paste input "SO17252"
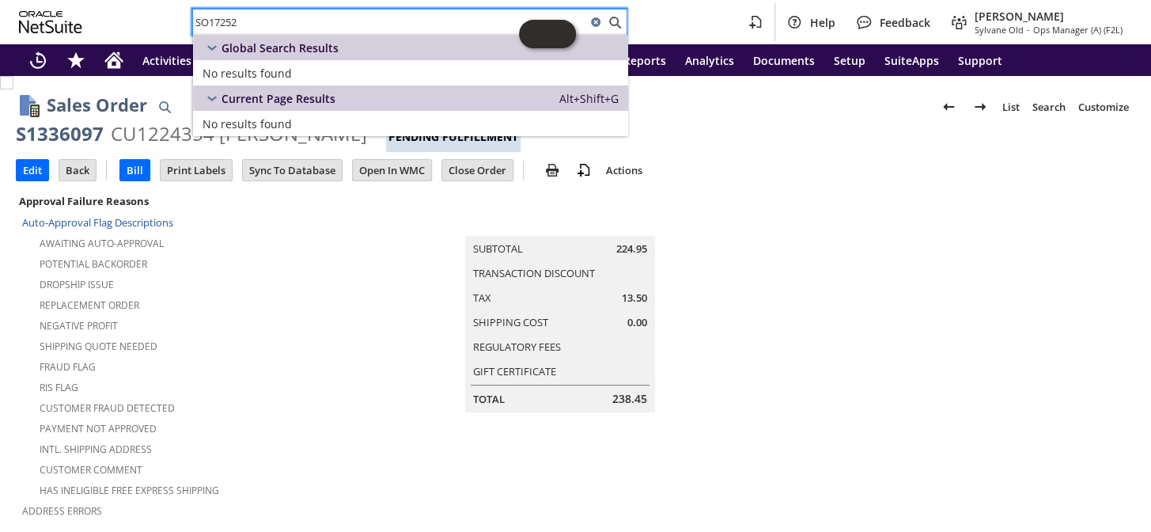
type input "SO17252"
